Goal: Contribute content: Contribute content

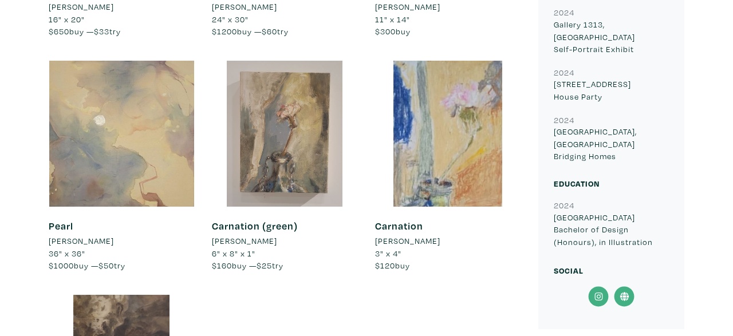
scroll to position [812, 0]
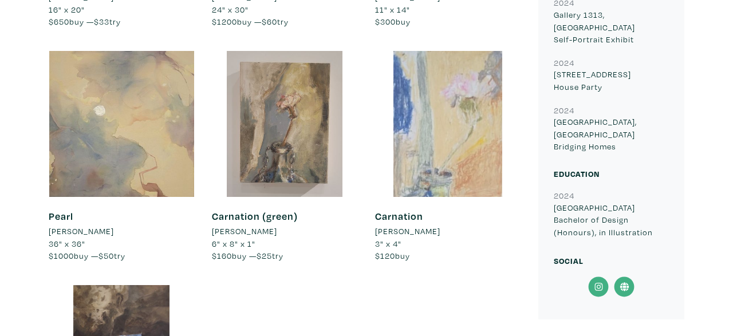
click at [430, 155] on div at bounding box center [448, 124] width 146 height 146
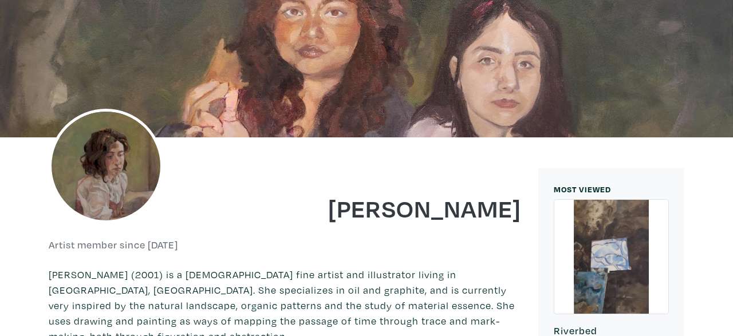
scroll to position [80, 0]
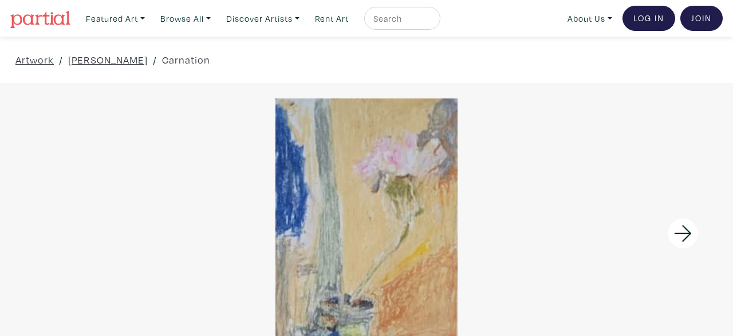
click at [635, 17] on link "Log In" at bounding box center [648, 18] width 53 height 25
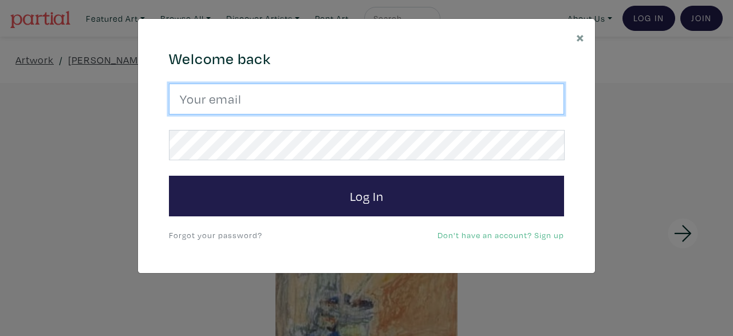
click at [337, 93] on input "email" at bounding box center [366, 99] width 395 height 31
type input "jmontesdeocaart@gmail.com"
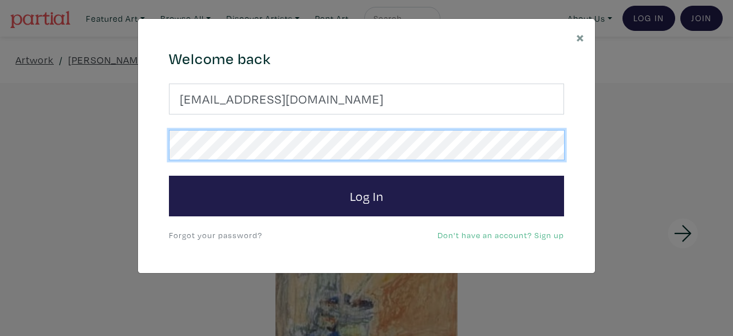
click at [169, 176] on button "Log In" at bounding box center [366, 196] width 395 height 41
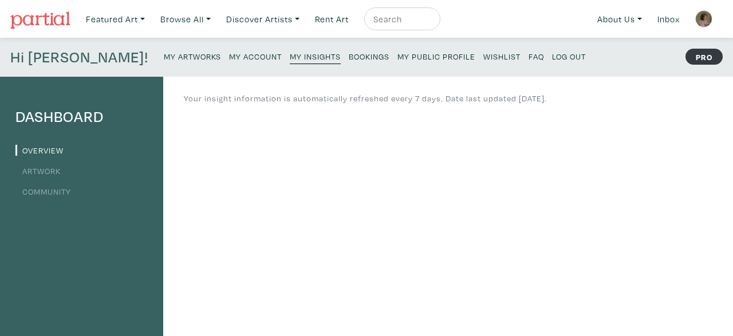
click at [164, 57] on small "My Artworks" at bounding box center [192, 56] width 57 height 11
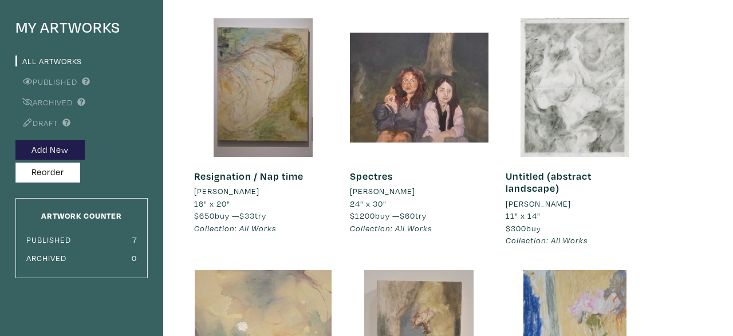
scroll to position [84, 0]
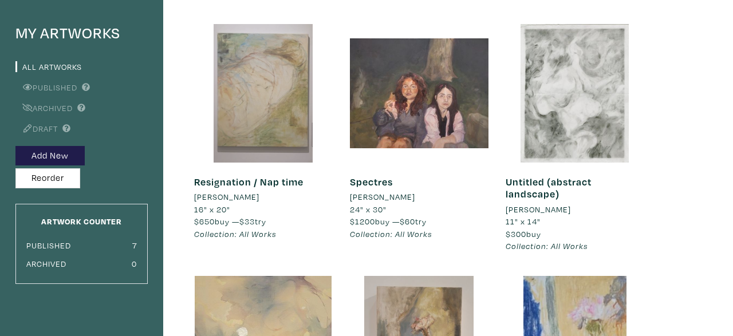
click at [288, 114] on div at bounding box center [263, 93] width 139 height 139
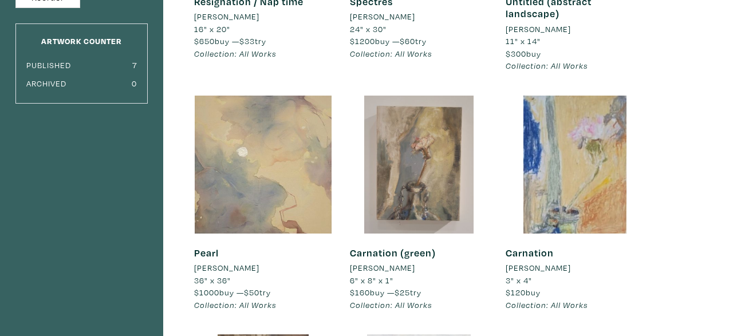
scroll to position [278, 0]
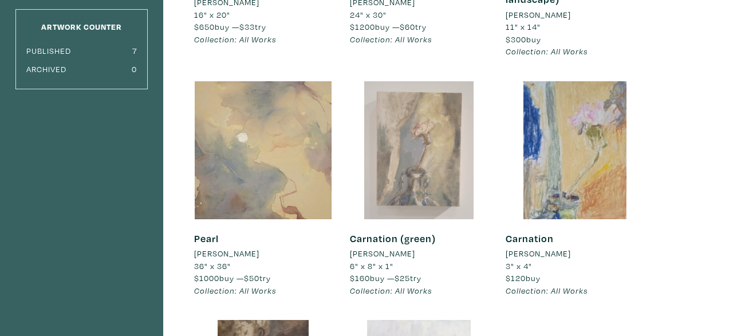
click at [435, 170] on div at bounding box center [419, 150] width 139 height 139
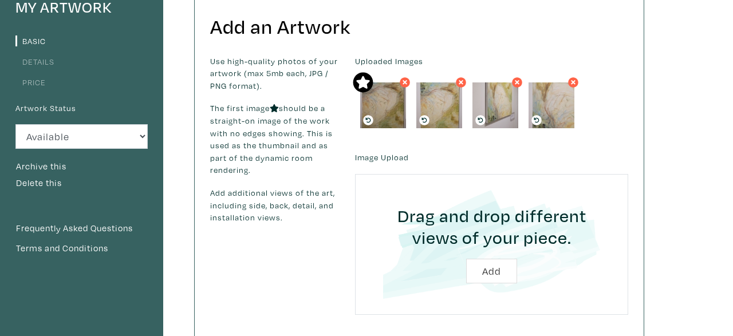
scroll to position [307, 0]
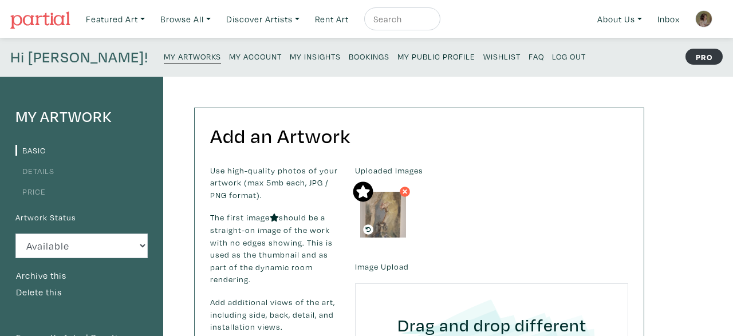
scroll to position [121, 0]
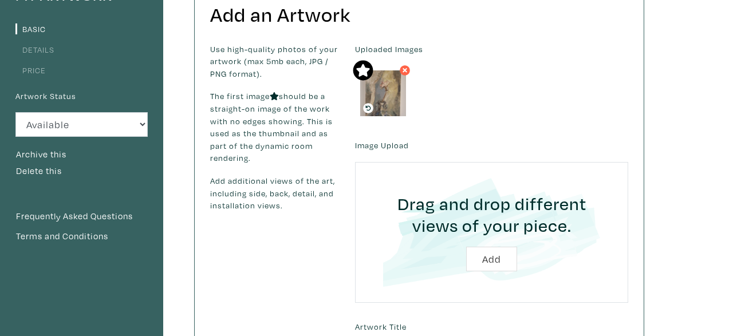
click at [494, 260] on input "file" at bounding box center [491, 232] width 241 height 109
type input "C:\fakepath\20250914_183538.jpg"
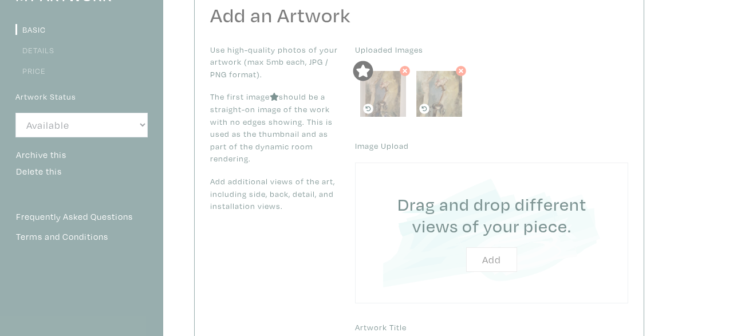
scroll to position [121, 0]
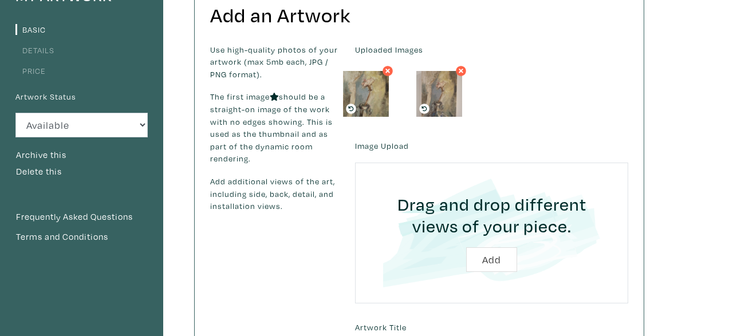
drag, startPoint x: 450, startPoint y: 102, endPoint x: 377, endPoint y: 101, distance: 73.3
click at [377, 101] on img at bounding box center [366, 94] width 46 height 46
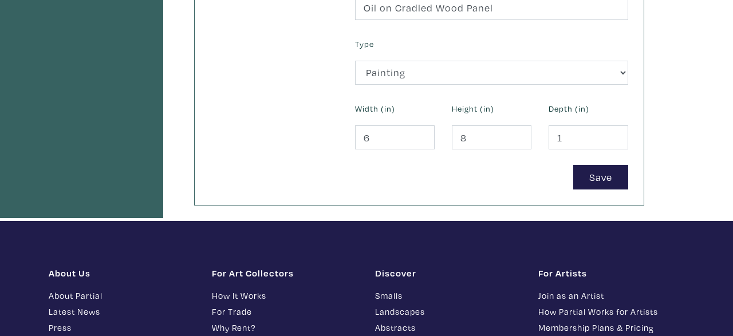
scroll to position [535, 0]
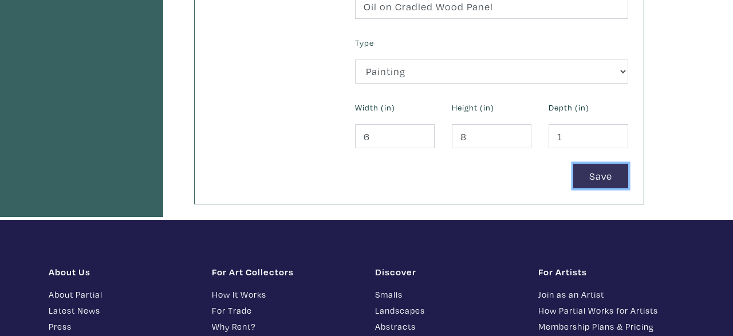
click at [596, 177] on button "Save" at bounding box center [600, 176] width 55 height 25
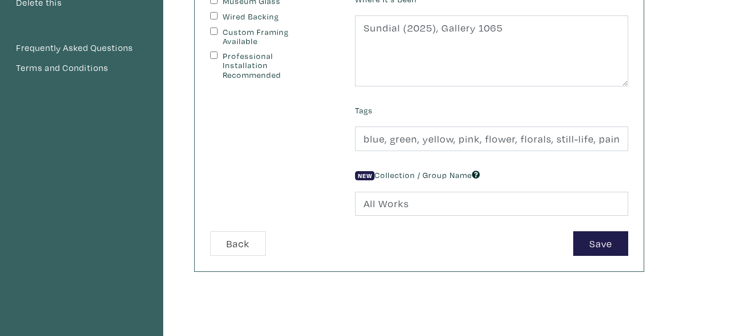
scroll to position [291, 0]
click at [609, 247] on button "Save" at bounding box center [600, 242] width 55 height 25
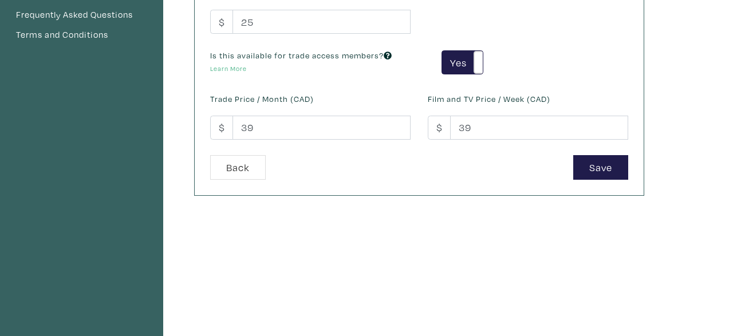
scroll to position [321, 0]
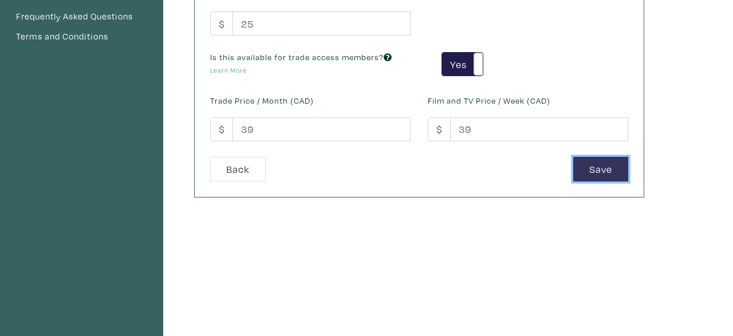
click at [611, 165] on button "Save" at bounding box center [600, 169] width 55 height 25
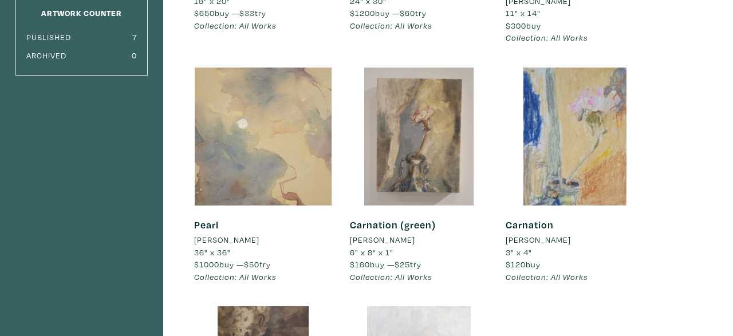
scroll to position [291, 0]
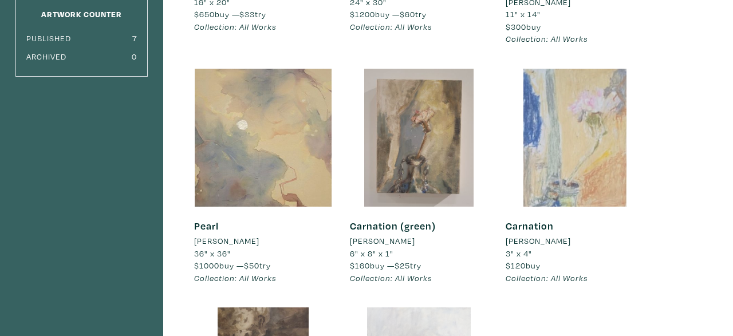
click at [579, 85] on div at bounding box center [574, 138] width 139 height 139
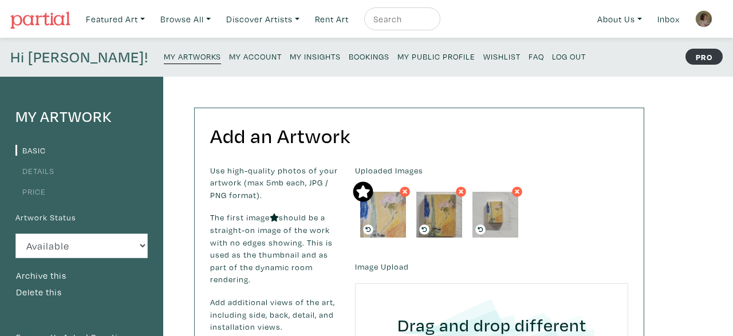
click at [406, 189] on icon at bounding box center [404, 191] width 5 height 5
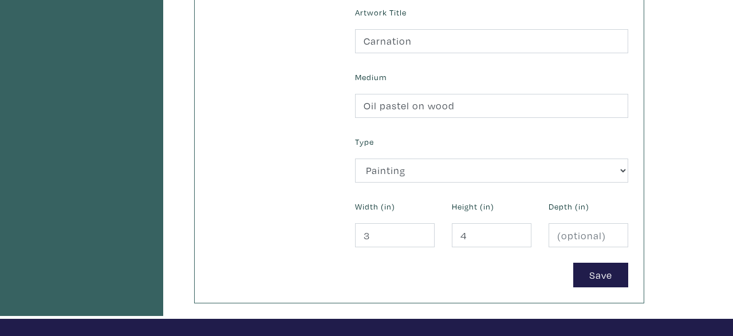
scroll to position [437, 0]
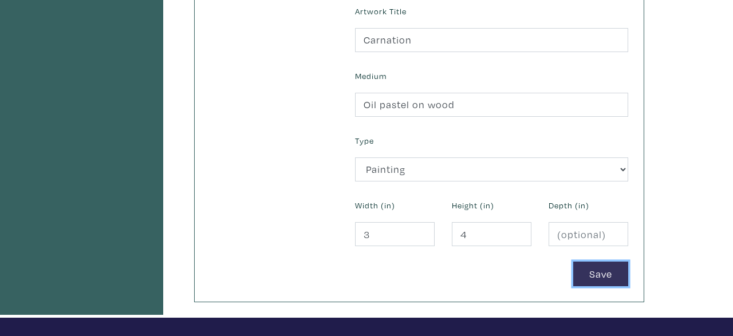
click at [607, 268] on button "Save" at bounding box center [600, 274] width 55 height 25
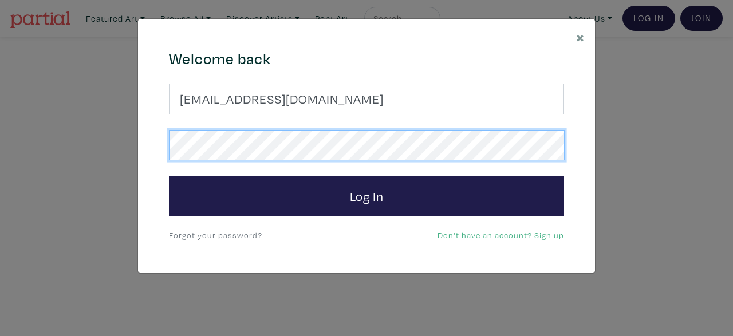
click at [169, 176] on button "Log In" at bounding box center [366, 196] width 395 height 41
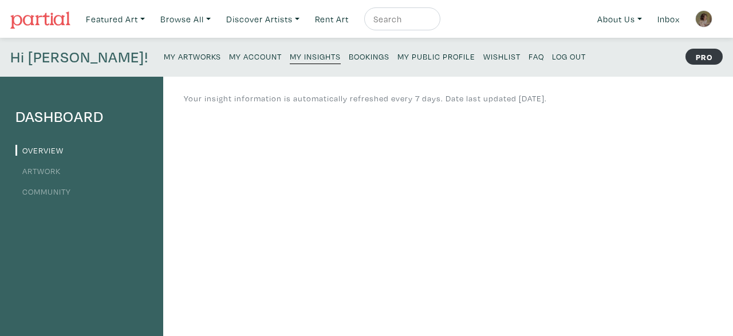
click at [706, 20] on img at bounding box center [703, 18] width 17 height 17
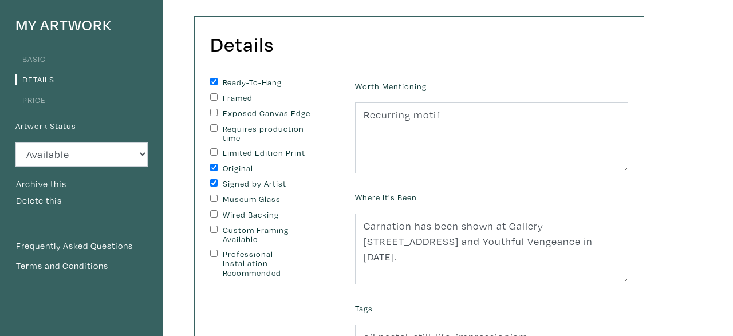
scroll to position [102, 0]
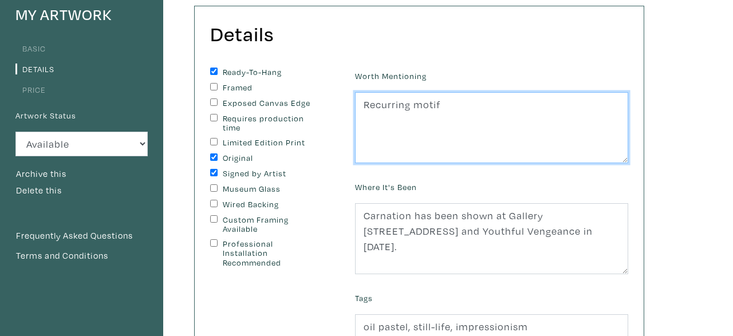
click at [370, 104] on textarea "Recurring motif" at bounding box center [491, 127] width 273 height 71
click at [485, 104] on textarea "Recurring motif" at bounding box center [491, 127] width 273 height 71
type textarea "A"
type textarea "P"
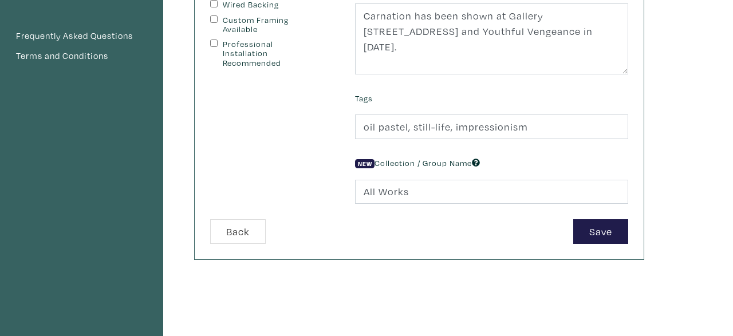
scroll to position [313, 0]
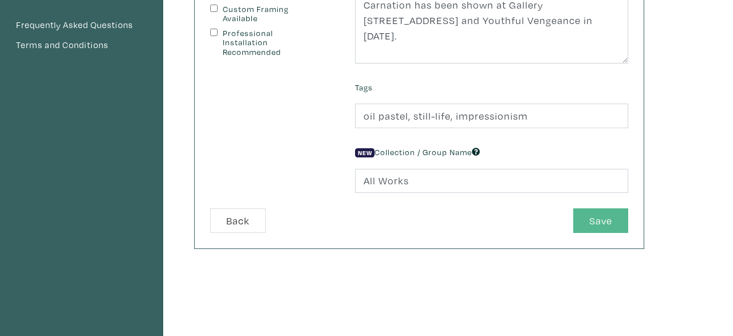
type textarea "A recurring motif, and created as part of diptych 'Everything is'"
click at [600, 215] on button "Save" at bounding box center [600, 220] width 55 height 25
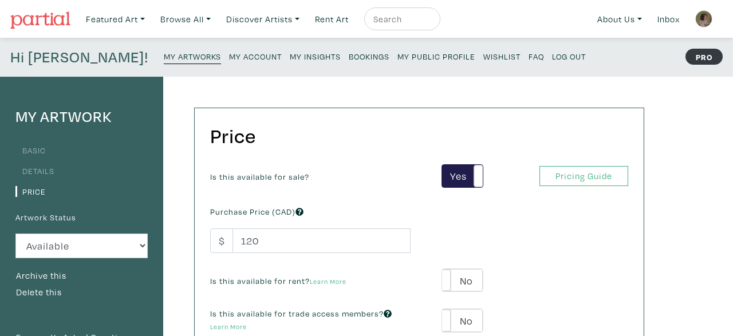
scroll to position [316, 0]
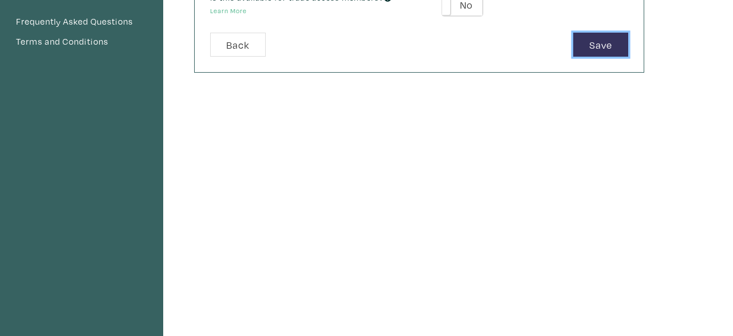
click at [598, 39] on button "Save" at bounding box center [600, 45] width 55 height 25
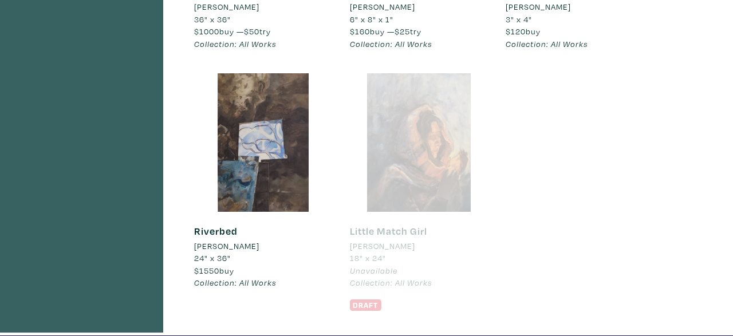
scroll to position [527, 0]
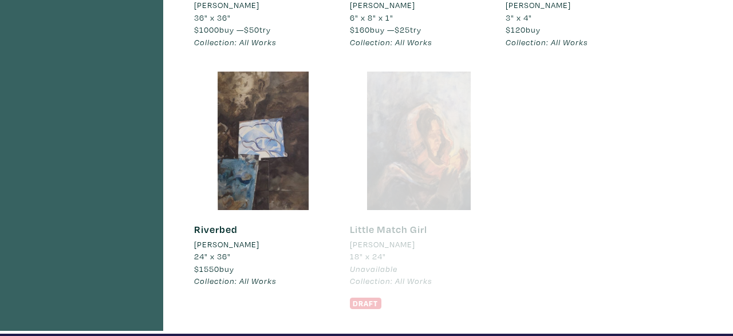
click at [433, 139] on div at bounding box center [419, 141] width 139 height 139
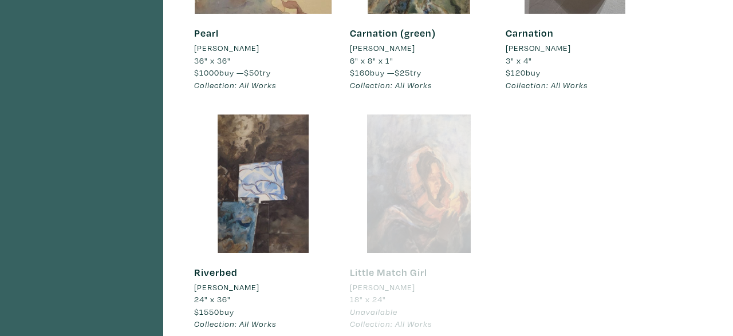
scroll to position [507, 0]
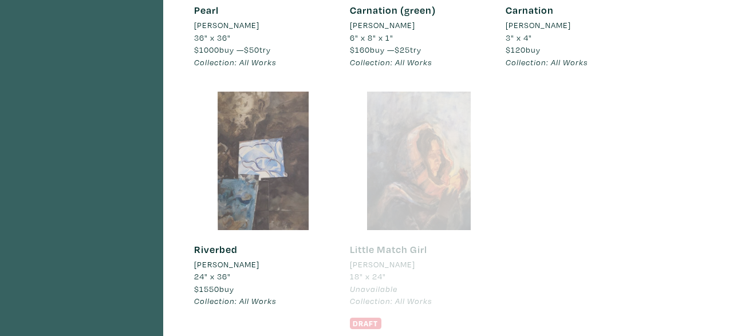
click at [256, 185] on div at bounding box center [263, 161] width 139 height 139
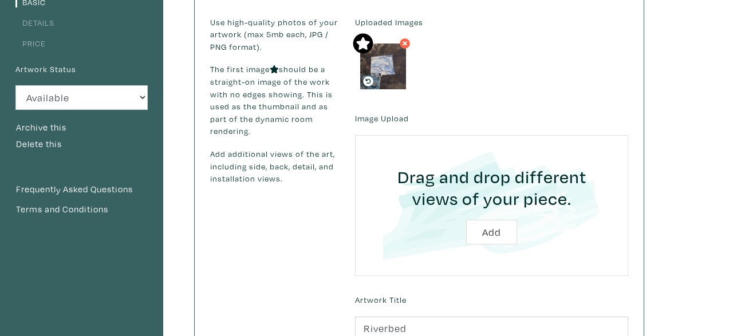
scroll to position [196, 0]
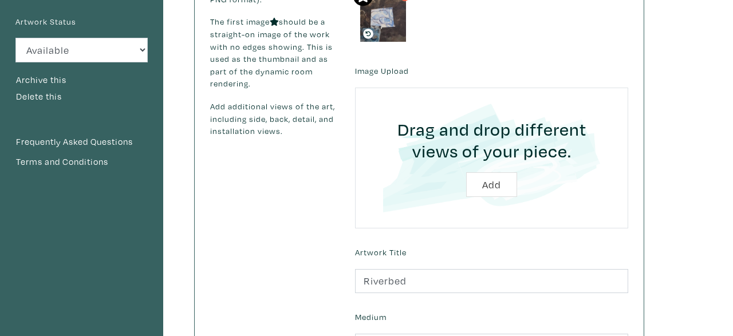
click at [491, 184] on input "file" at bounding box center [491, 158] width 241 height 109
type input "C:\fakepath\2024_Riverbed_OilOnWood.jpg"
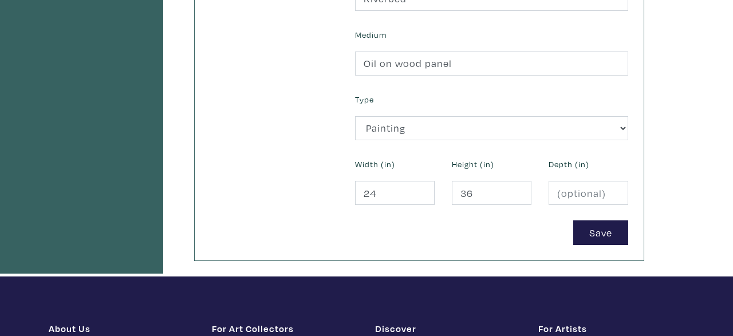
scroll to position [482, 0]
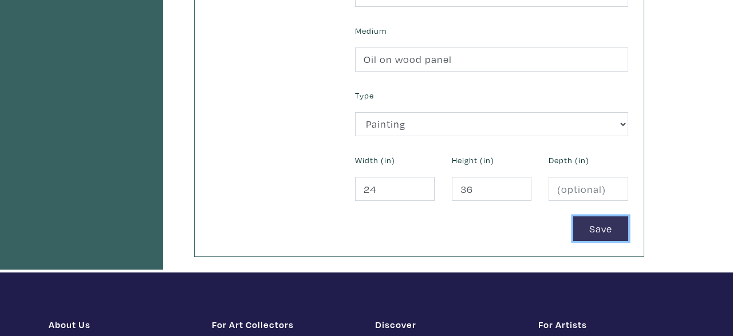
click at [586, 233] on button "Save" at bounding box center [600, 228] width 55 height 25
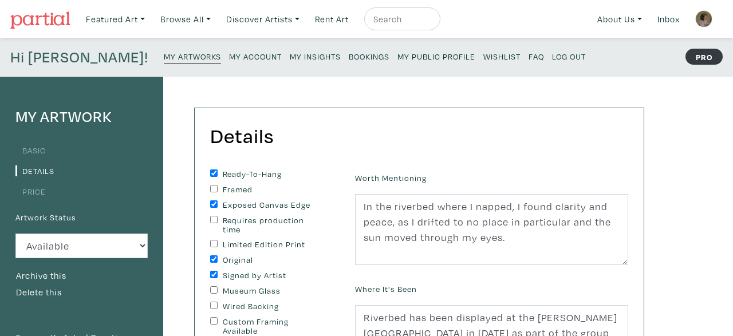
scroll to position [316, 0]
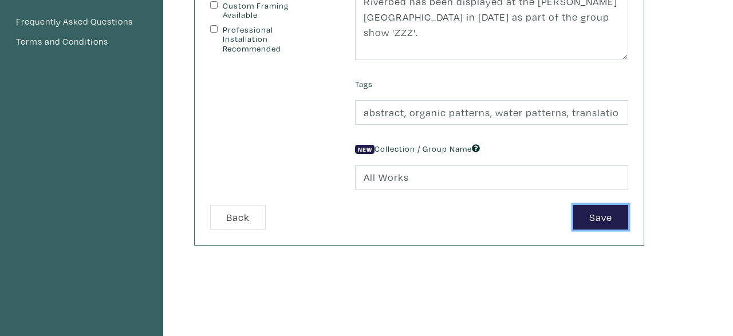
click at [599, 222] on button "Save" at bounding box center [600, 217] width 55 height 25
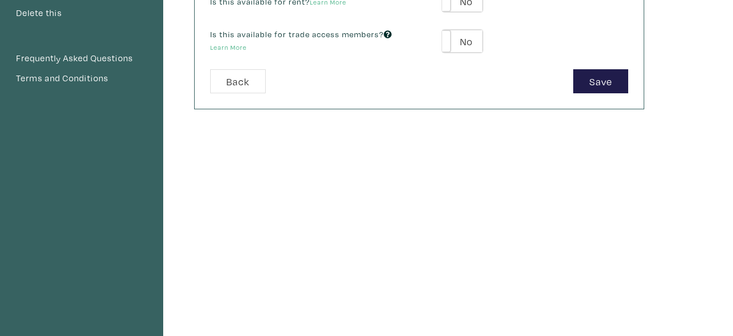
scroll to position [316, 0]
